Goal: Information Seeking & Learning: Check status

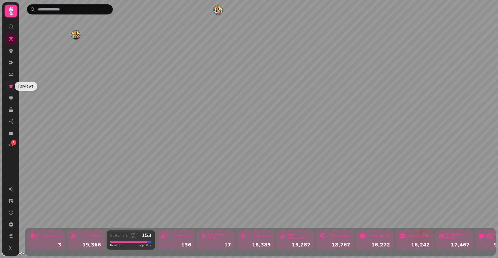
click at [10, 85] on icon at bounding box center [10, 86] width 5 height 5
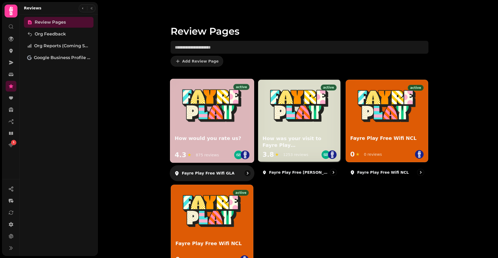
click at [212, 172] on p "Fayre Play Free Wifi GLA" at bounding box center [208, 173] width 53 height 5
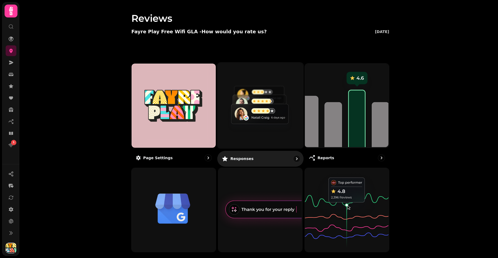
click at [246, 134] on img at bounding box center [260, 105] width 86 height 86
